Goal: Communication & Community: Answer question/provide support

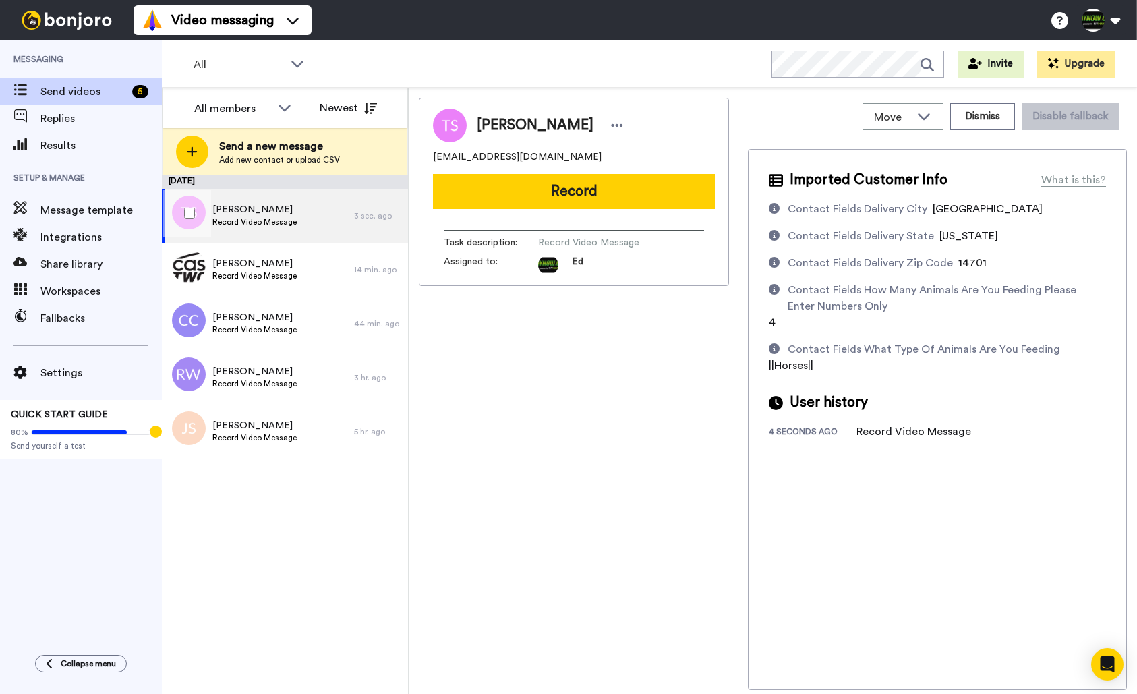
click at [279, 211] on span "[PERSON_NAME]" at bounding box center [255, 209] width 84 height 13
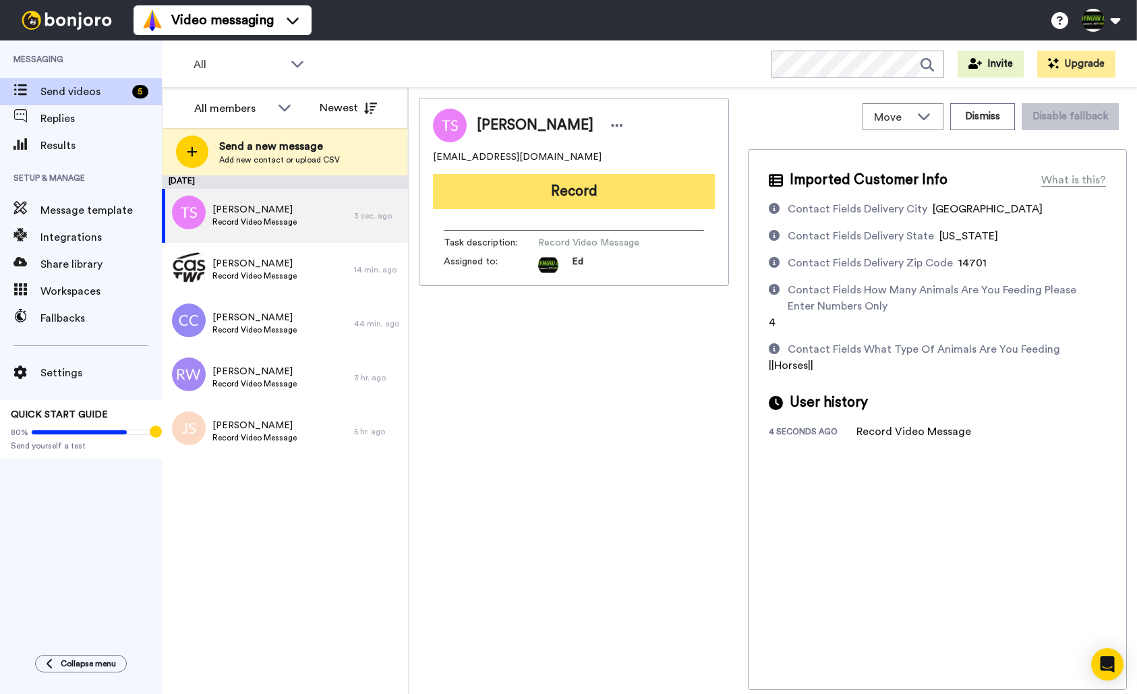
click at [585, 191] on button "Record" at bounding box center [574, 191] width 282 height 35
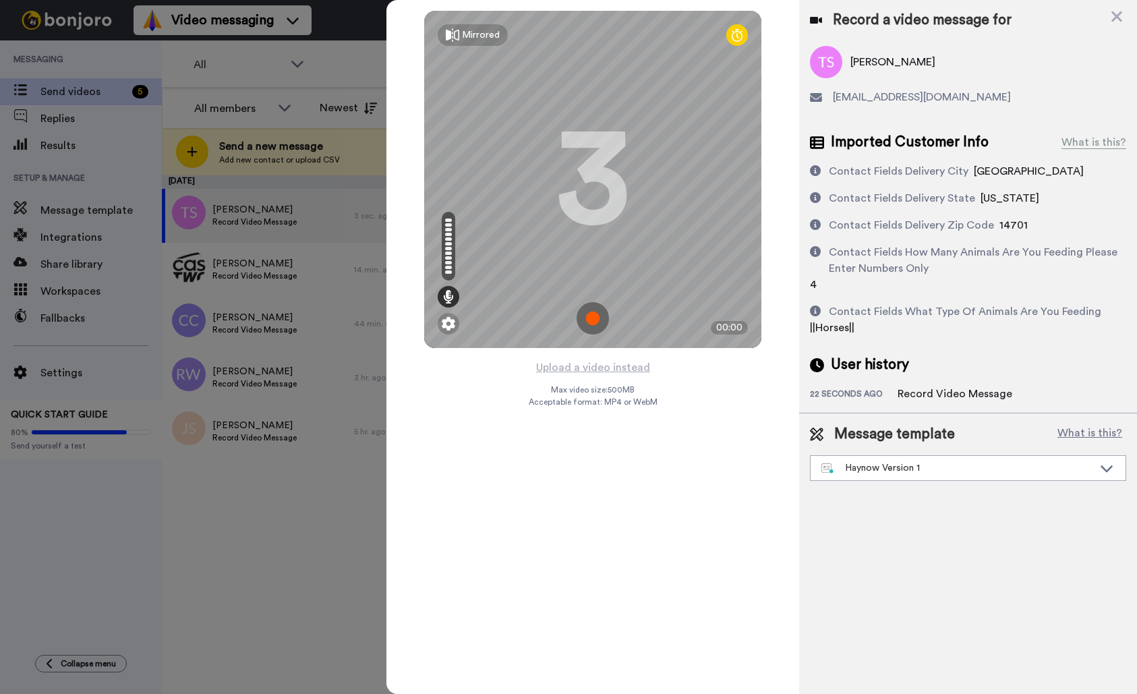
click at [596, 321] on img at bounding box center [593, 318] width 32 height 32
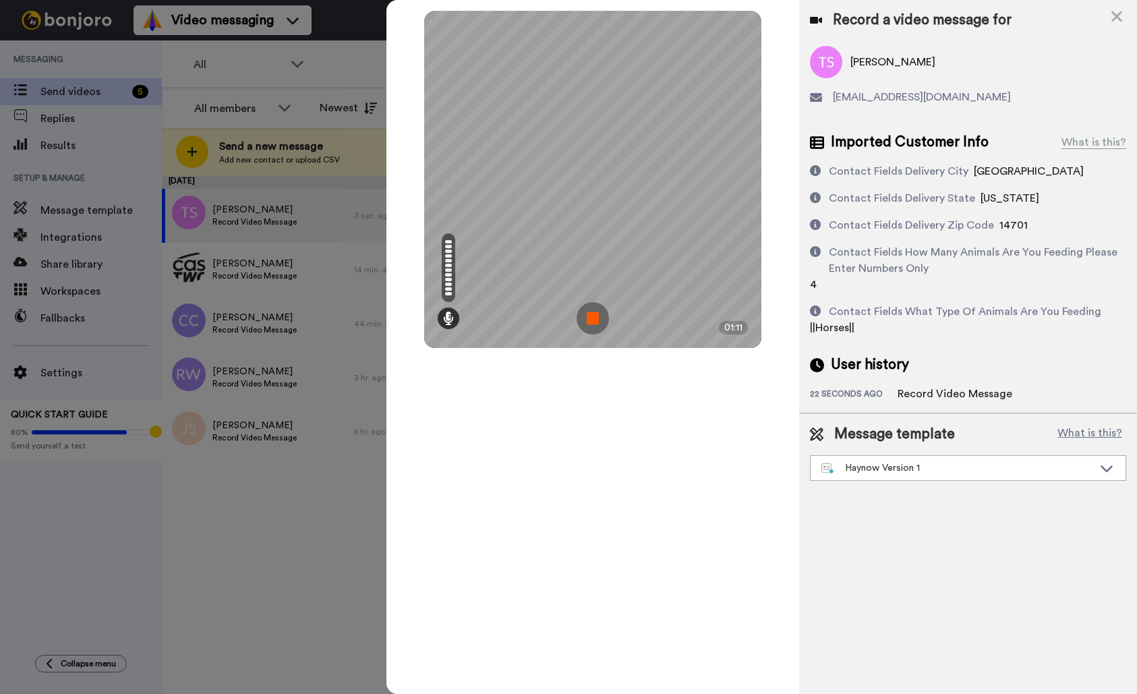
click at [596, 321] on img at bounding box center [593, 318] width 32 height 32
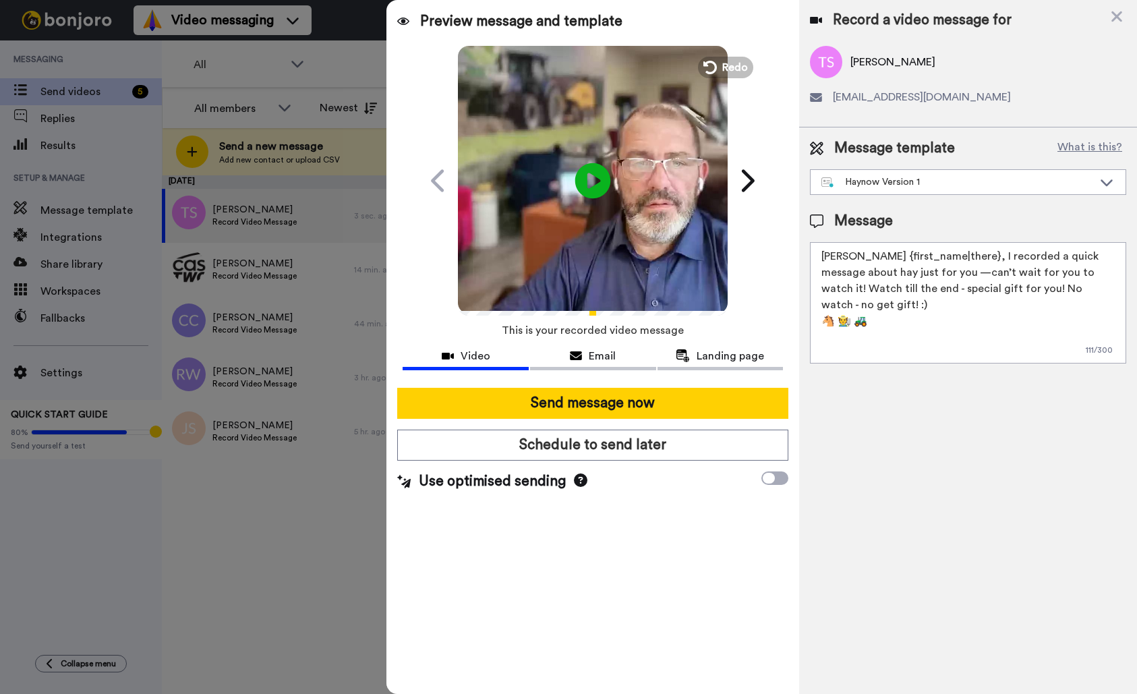
click at [594, 180] on icon "Play/Pause" at bounding box center [593, 180] width 36 height 64
click at [600, 219] on video at bounding box center [593, 179] width 270 height 270
click at [598, 185] on icon at bounding box center [593, 181] width 36 height 36
click at [615, 199] on video at bounding box center [593, 179] width 270 height 270
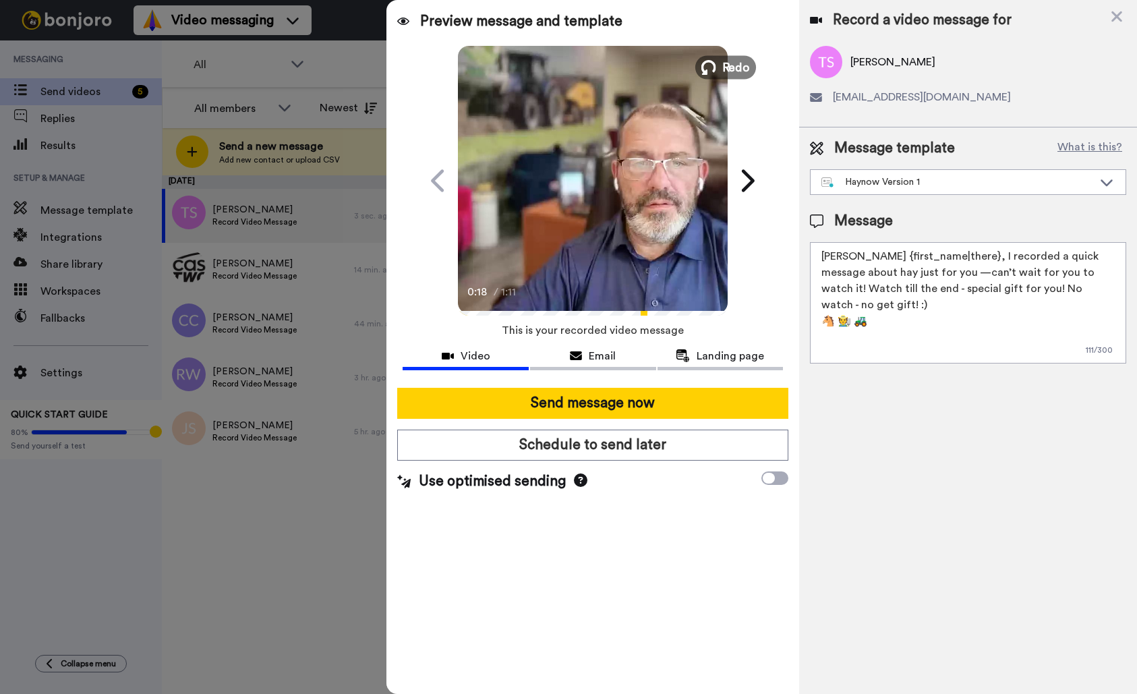
click at [725, 67] on span "Redo" at bounding box center [737, 67] width 28 height 18
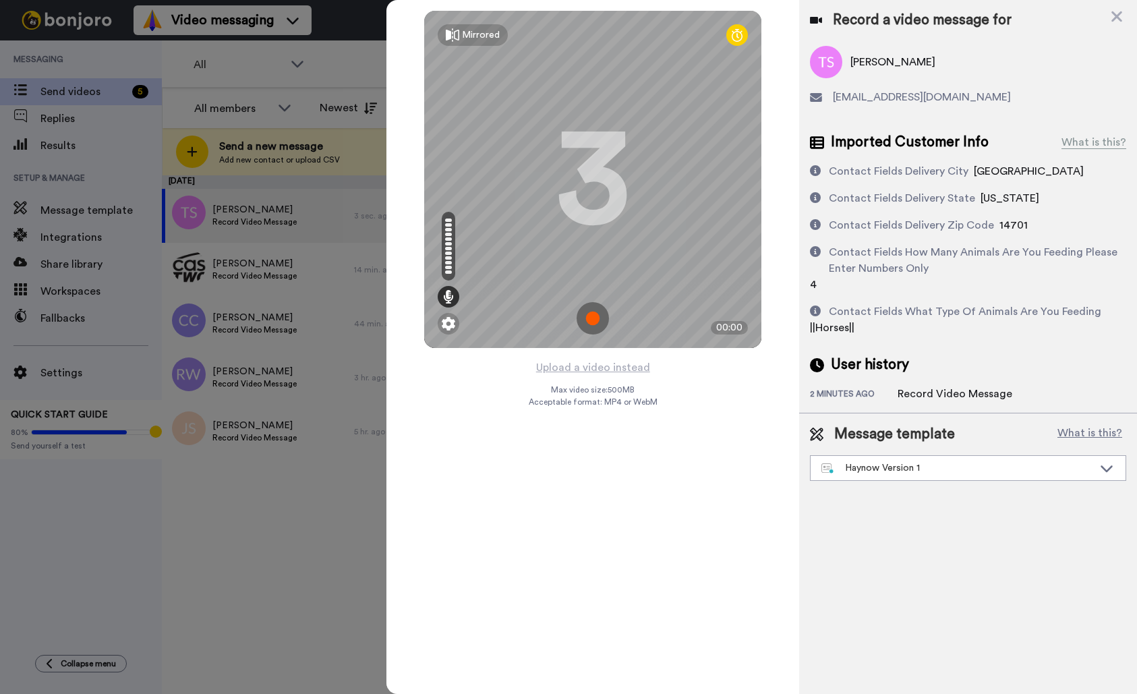
click at [594, 314] on img at bounding box center [593, 318] width 32 height 32
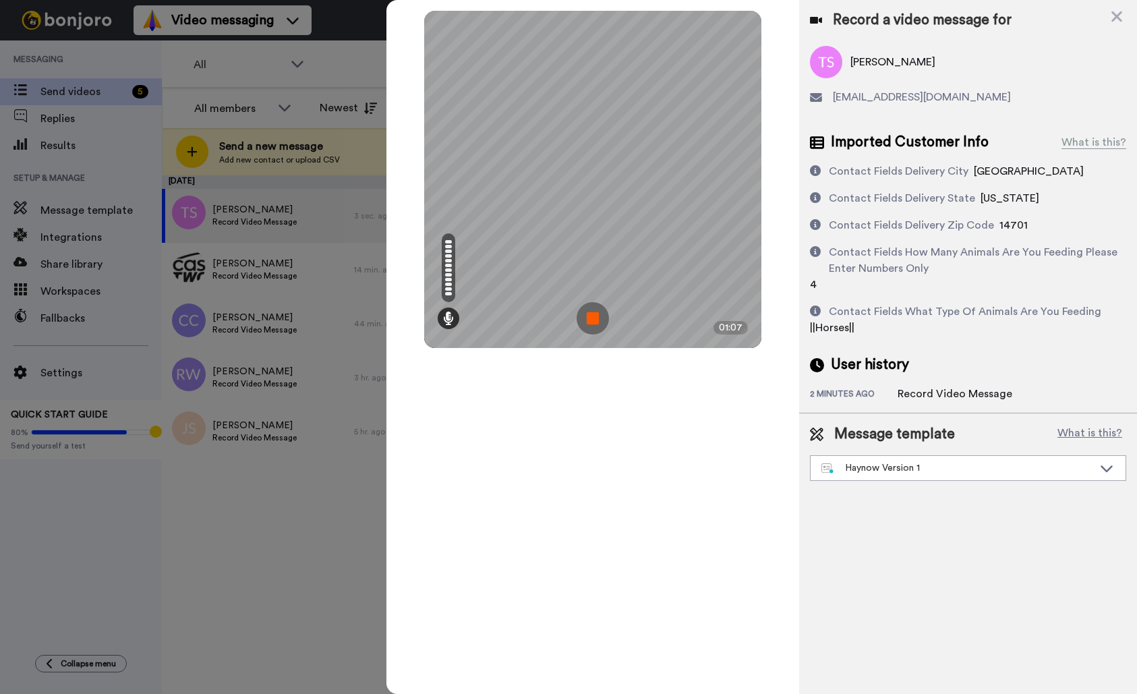
click at [595, 317] on img at bounding box center [593, 318] width 32 height 32
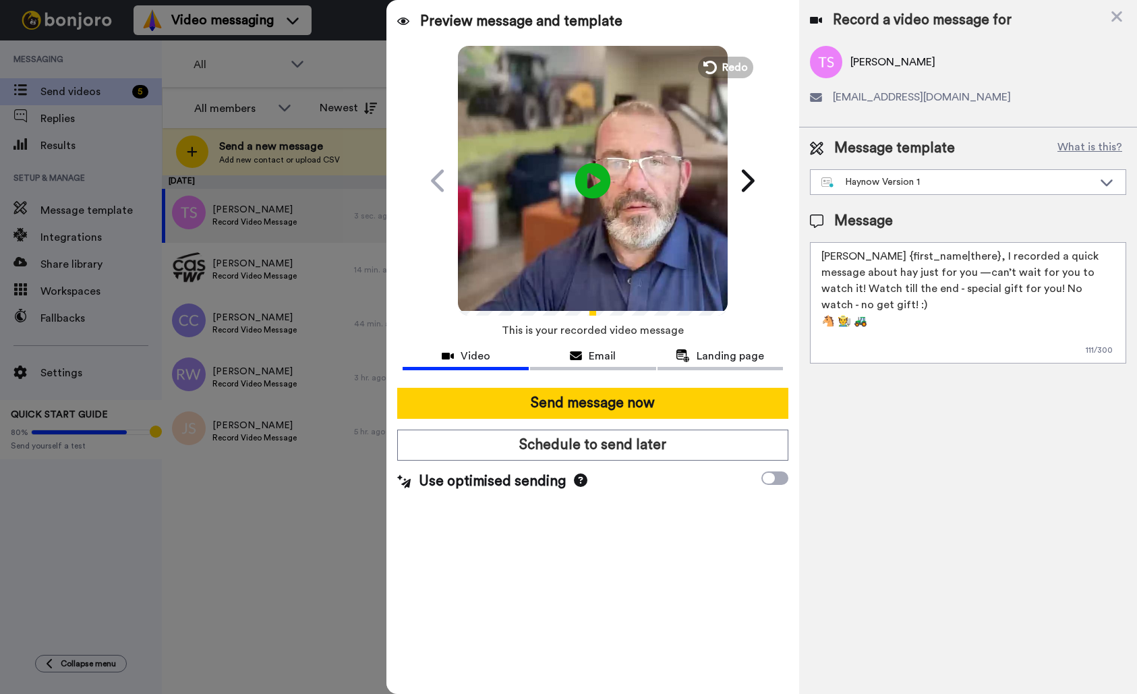
click at [597, 175] on icon at bounding box center [593, 181] width 36 height 36
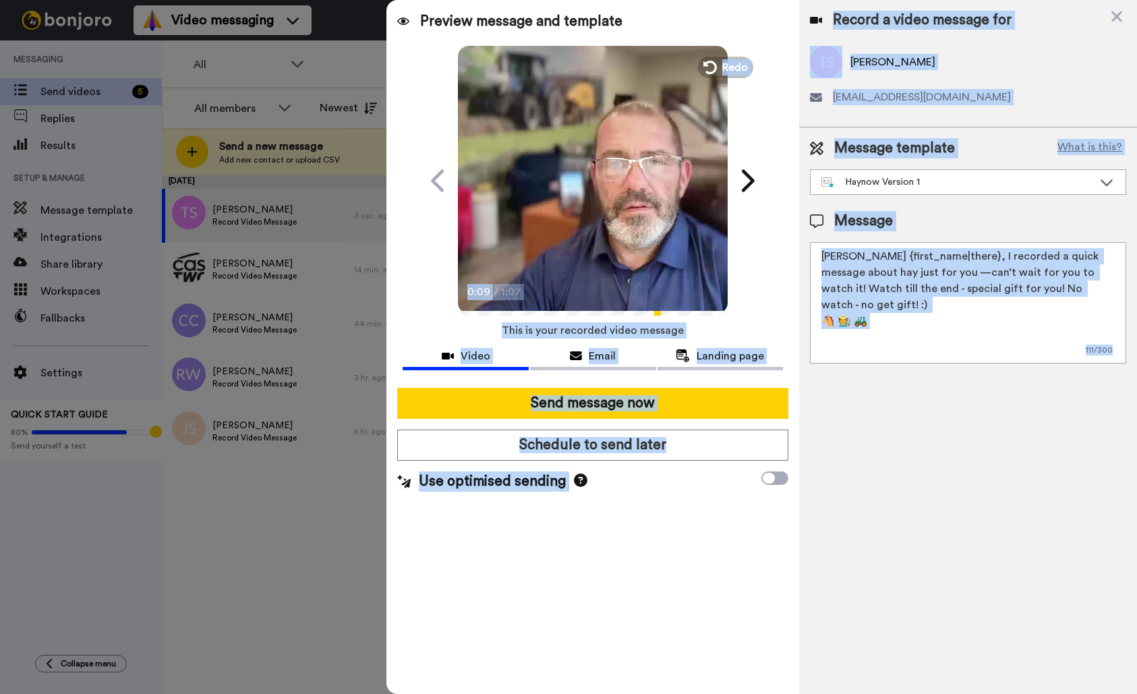
drag, startPoint x: 1118, startPoint y: 18, endPoint x: 604, endPoint y: 244, distance: 561.5
click at [603, 251] on div "Preview message and template Play/Pause 0:09 / 1:07 [PERSON_NAME] - this is you…" at bounding box center [762, 347] width 751 height 694
click at [1118, 21] on icon at bounding box center [1116, 16] width 13 height 17
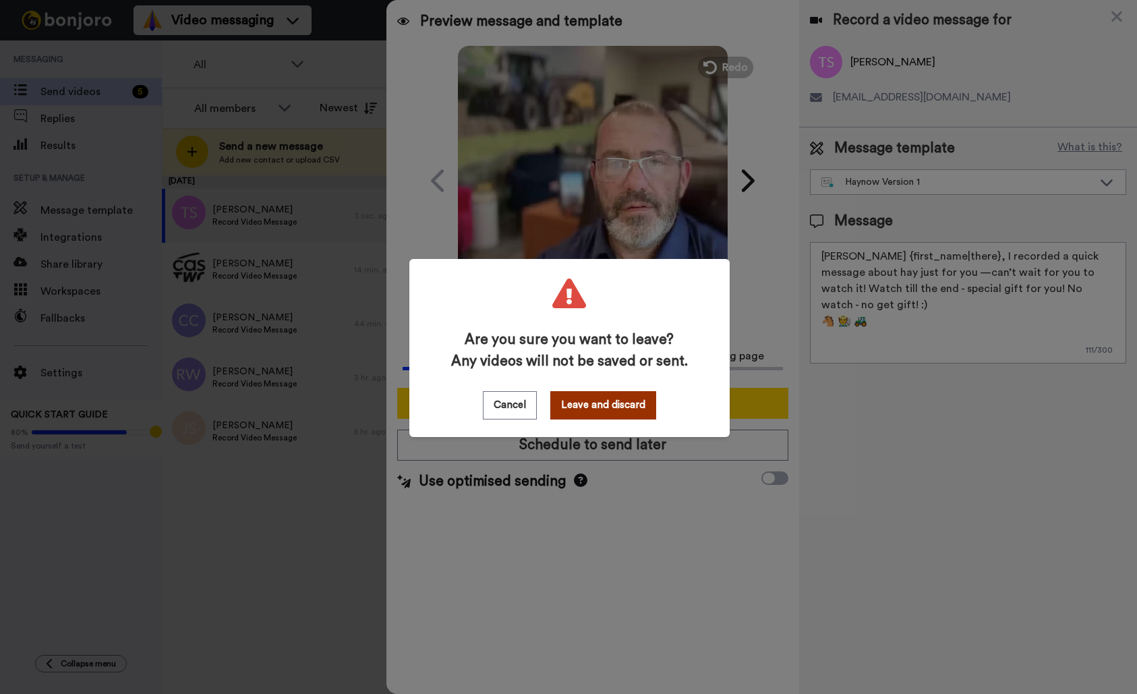
drag, startPoint x: 524, startPoint y: 409, endPoint x: 586, endPoint y: 396, distance: 62.7
click at [586, 396] on div "Cancel Leave and discard" at bounding box center [569, 405] width 173 height 28
click at [586, 396] on button "Leave and discard" at bounding box center [603, 405] width 106 height 28
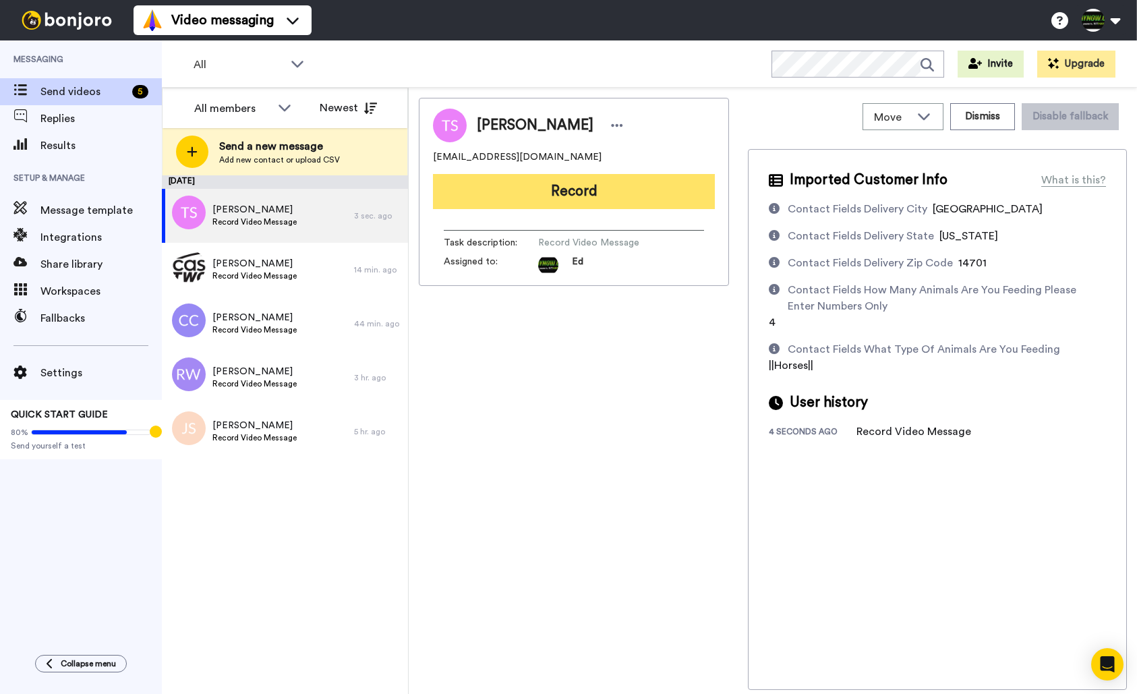
click at [561, 193] on button "Record" at bounding box center [574, 191] width 282 height 35
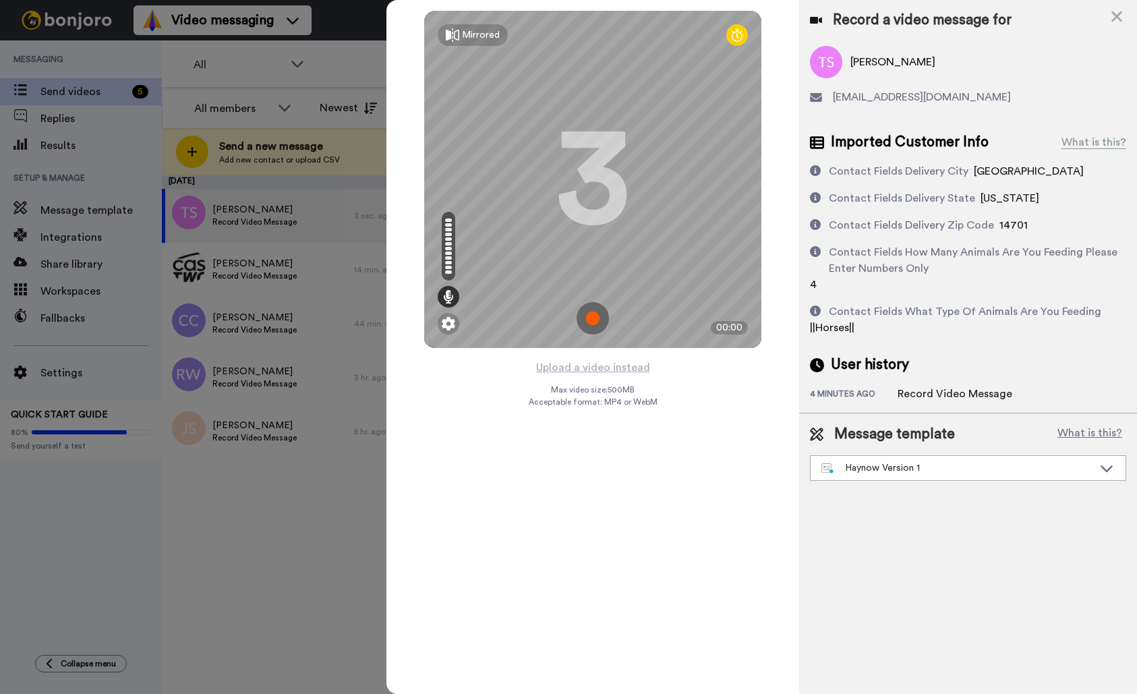
click at [592, 316] on img at bounding box center [593, 318] width 32 height 32
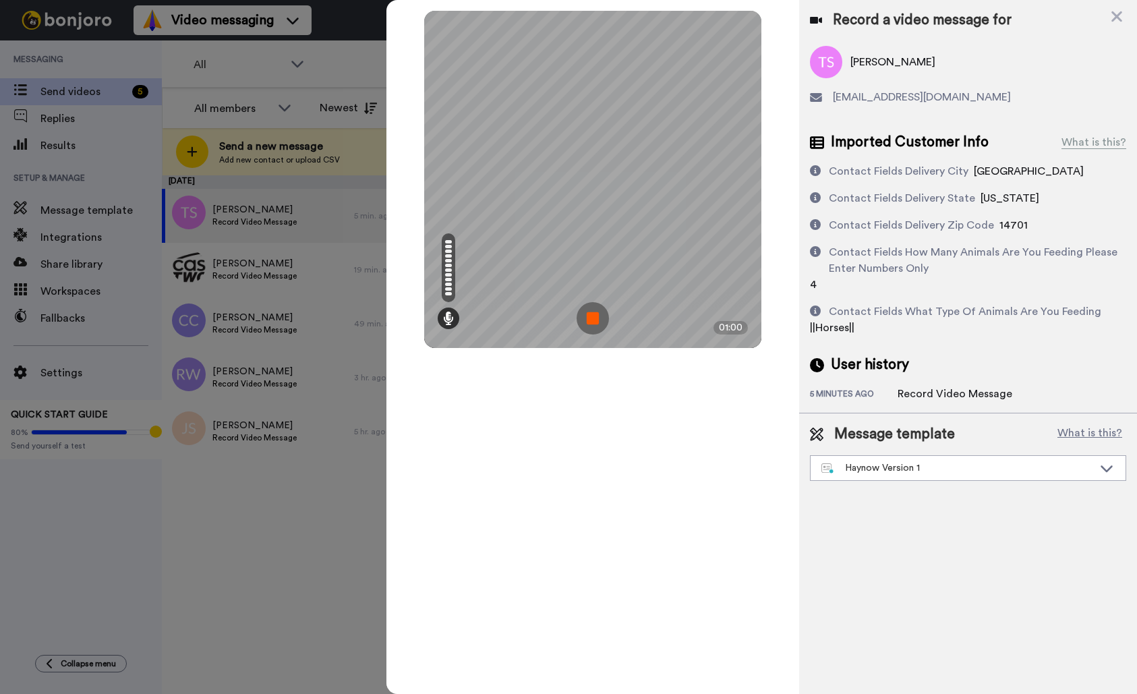
click at [596, 318] on img at bounding box center [593, 318] width 32 height 32
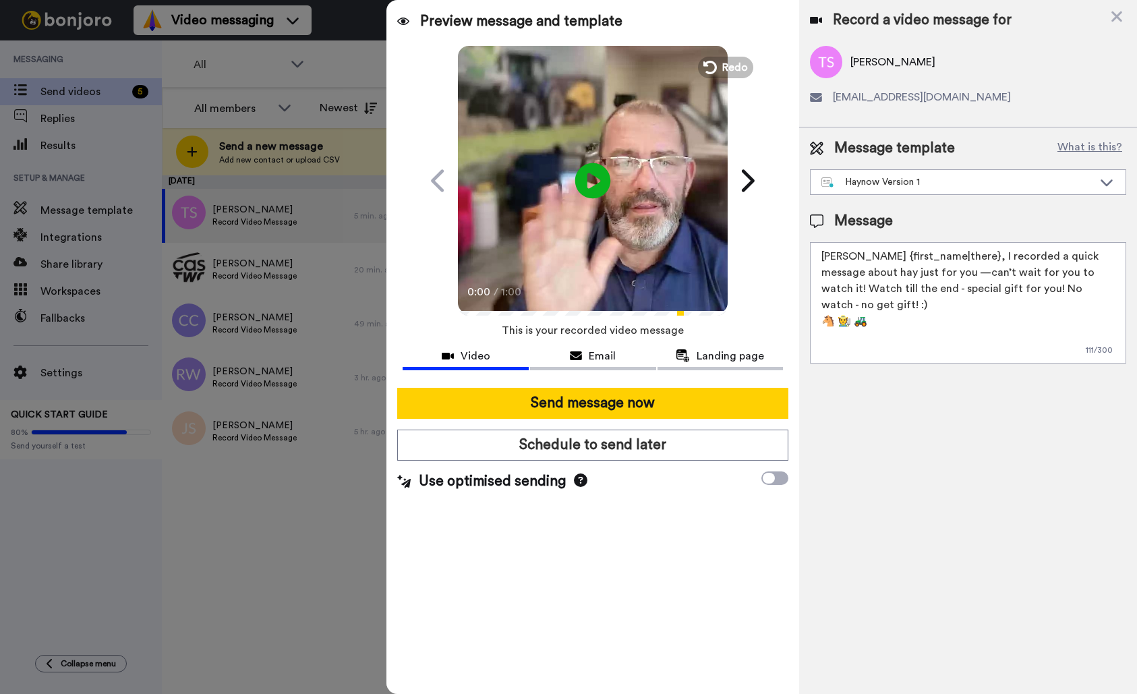
click at [593, 181] on icon "Play/Pause" at bounding box center [593, 180] width 36 height 64
click at [1109, 14] on div "Record a video message for" at bounding box center [968, 20] width 316 height 19
click at [1114, 15] on icon at bounding box center [1116, 16] width 13 height 17
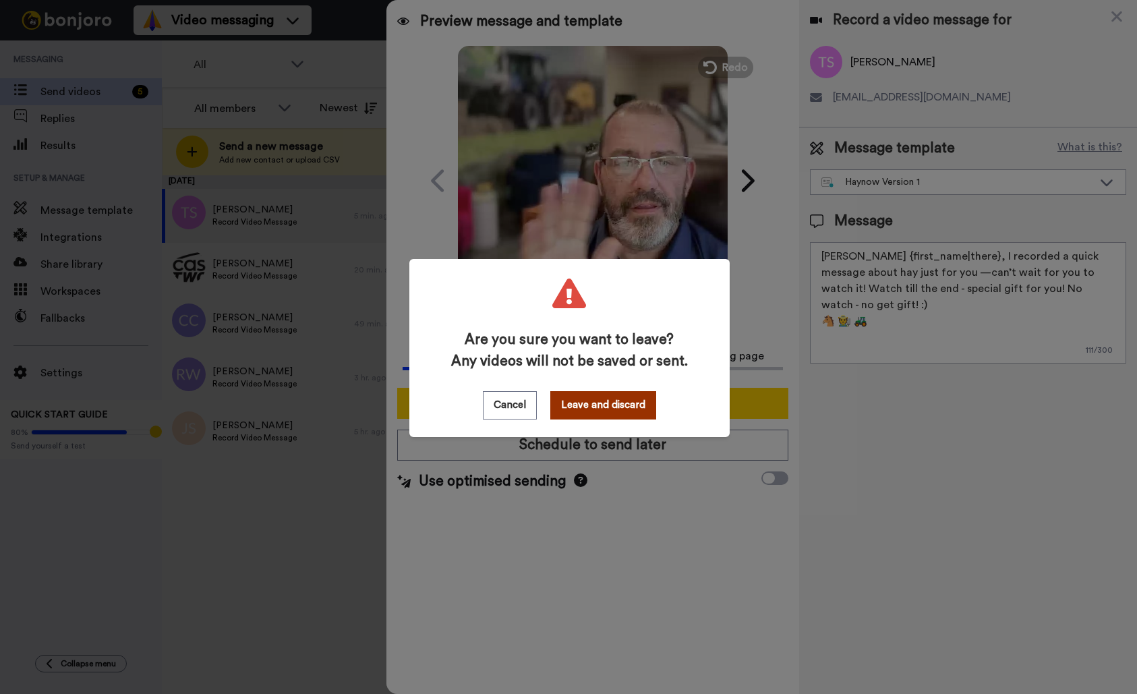
drag, startPoint x: 629, startPoint y: 400, endPoint x: 617, endPoint y: 397, distance: 12.4
click at [628, 399] on button "Leave and discard" at bounding box center [603, 405] width 106 height 28
